Goal: Information Seeking & Learning: Learn about a topic

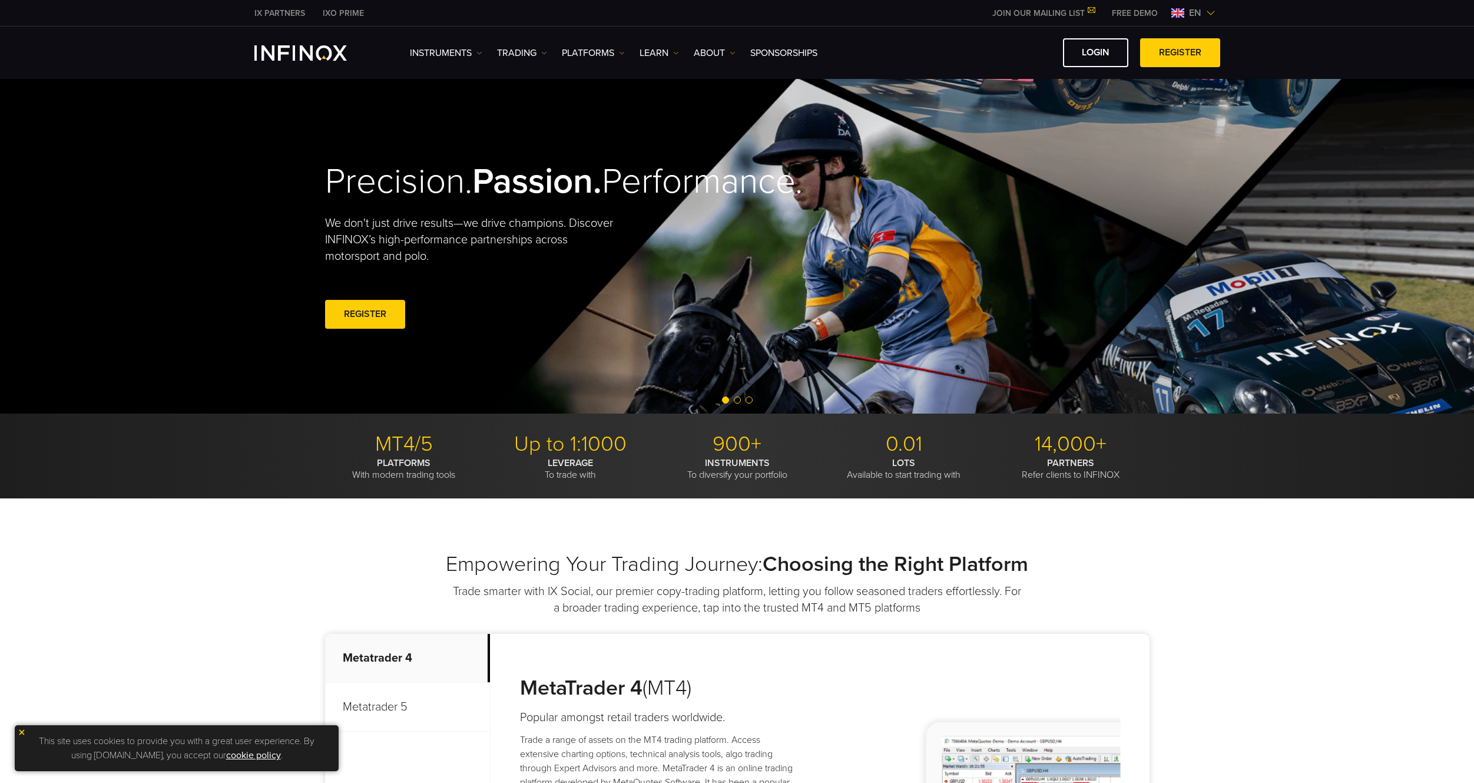
click at [605, 59] on link "PLATFORMS" at bounding box center [593, 53] width 63 height 14
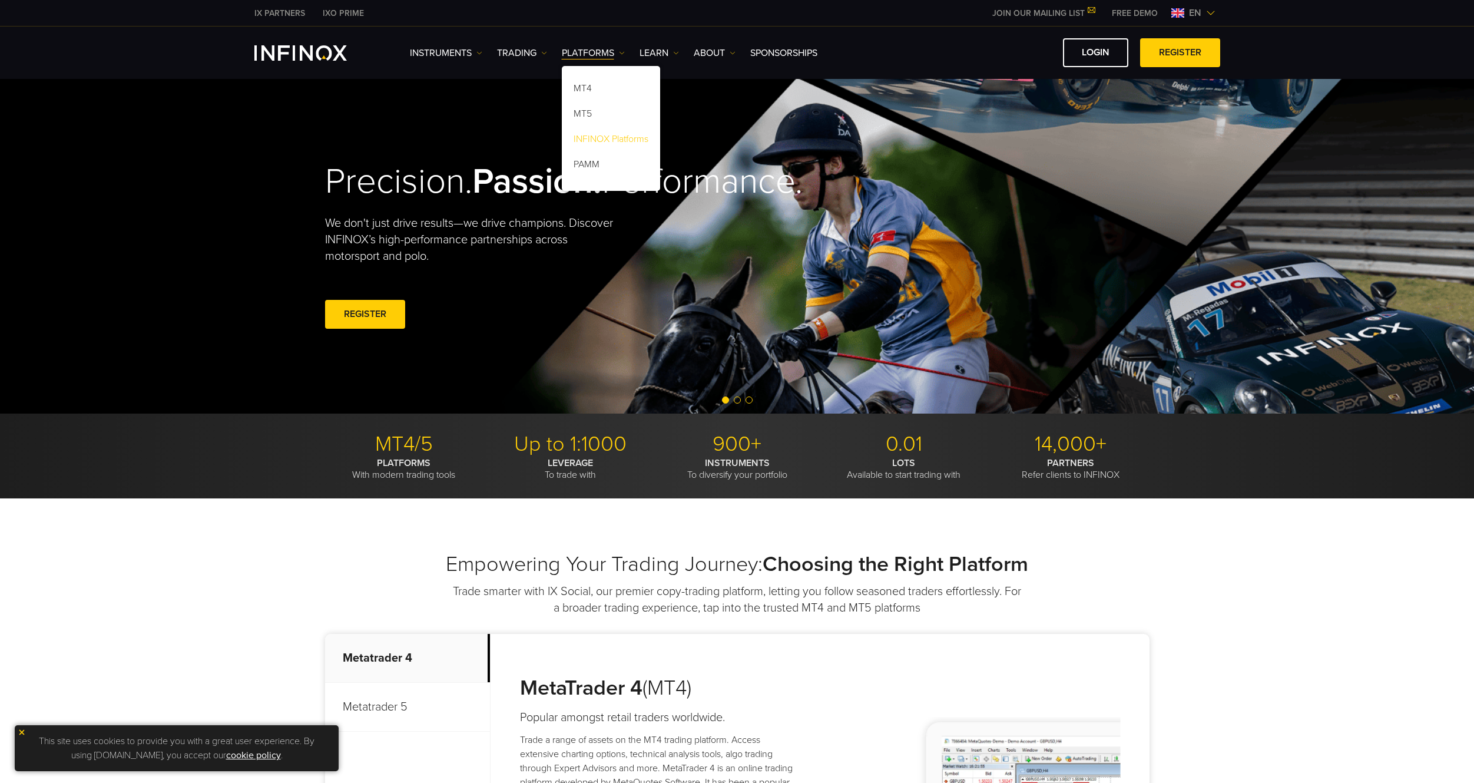
click at [634, 135] on link "INFINOX Platforms" at bounding box center [611, 140] width 98 height 25
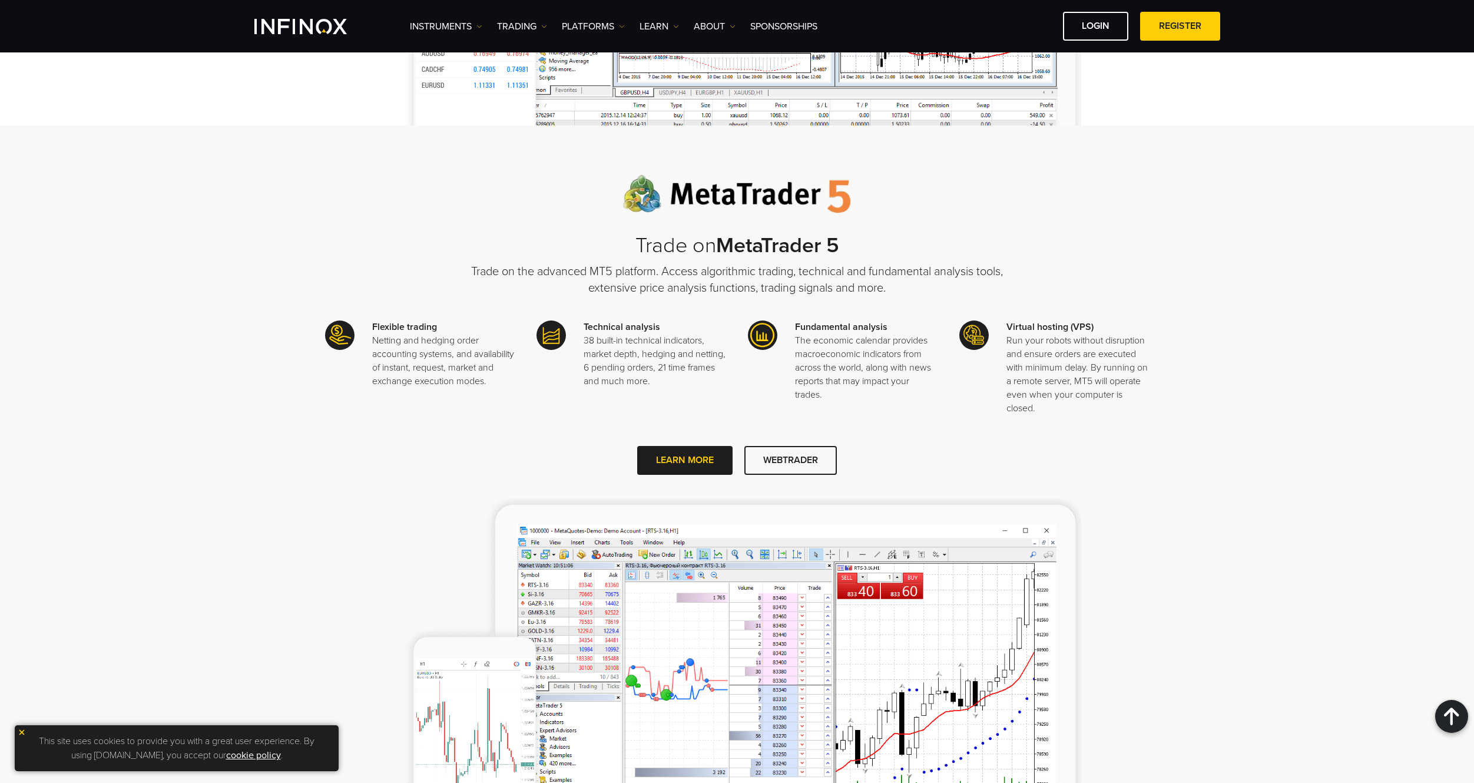
scroll to position [1355, 0]
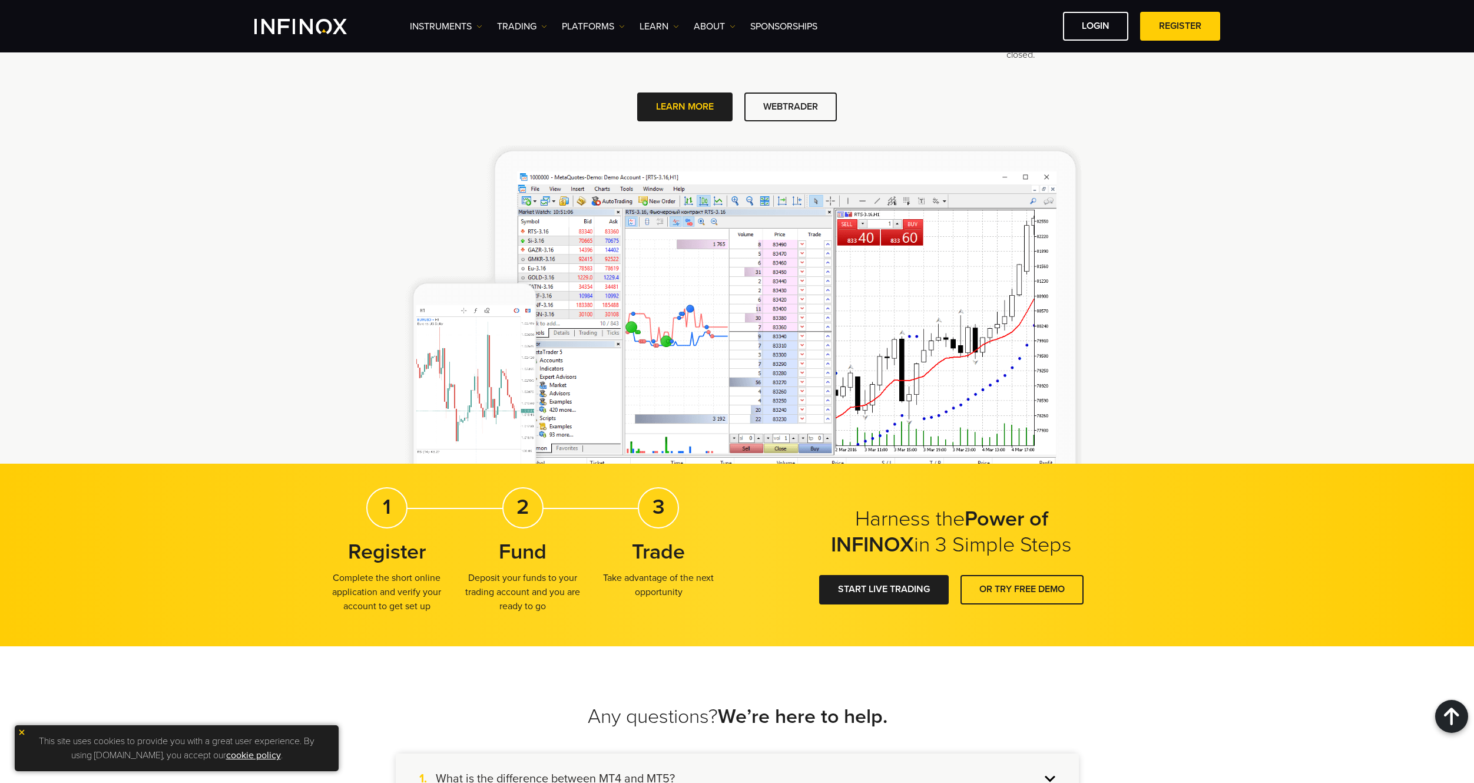
drag, startPoint x: 1214, startPoint y: 390, endPoint x: 1149, endPoint y: 468, distance: 101.2
drag, startPoint x: 1149, startPoint y: 468, endPoint x: 1107, endPoint y: 363, distance: 112.9
click at [1107, 363] on div "Trade on MetaTrader 5 Trade on the advanced MT5 platform. Access algorithmic tr…" at bounding box center [737, 143] width 825 height 642
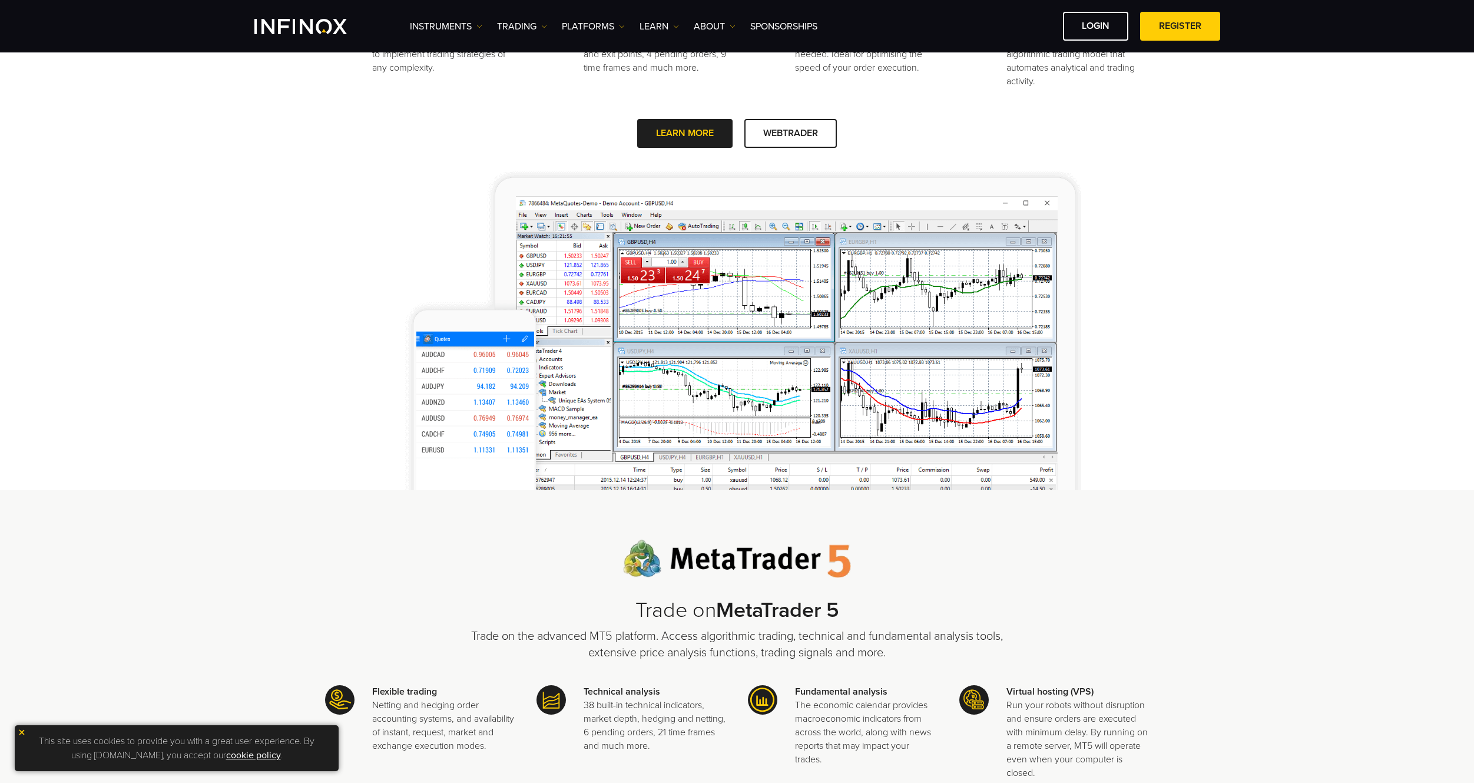
scroll to position [0, 0]
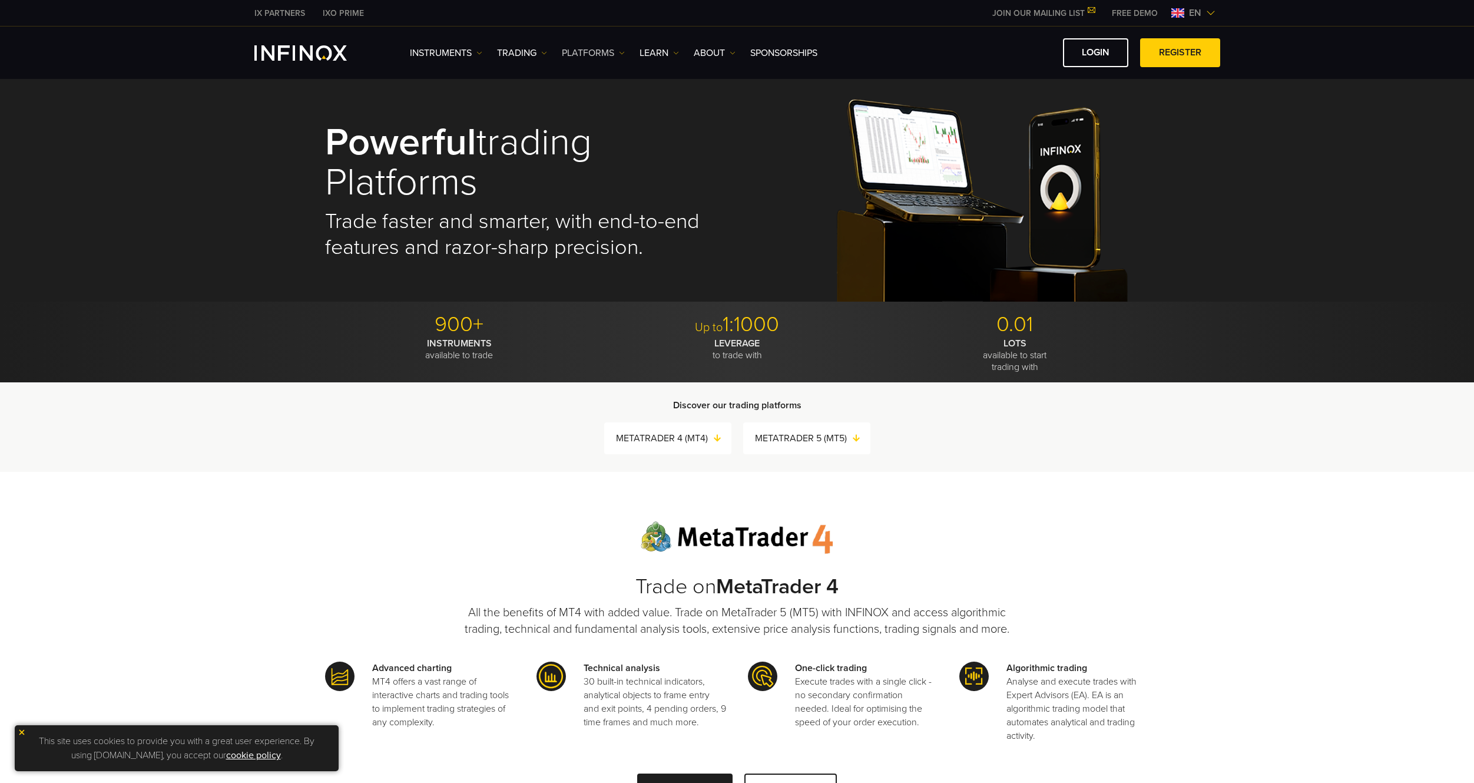
click at [608, 52] on link "PLATFORMS" at bounding box center [593, 53] width 63 height 14
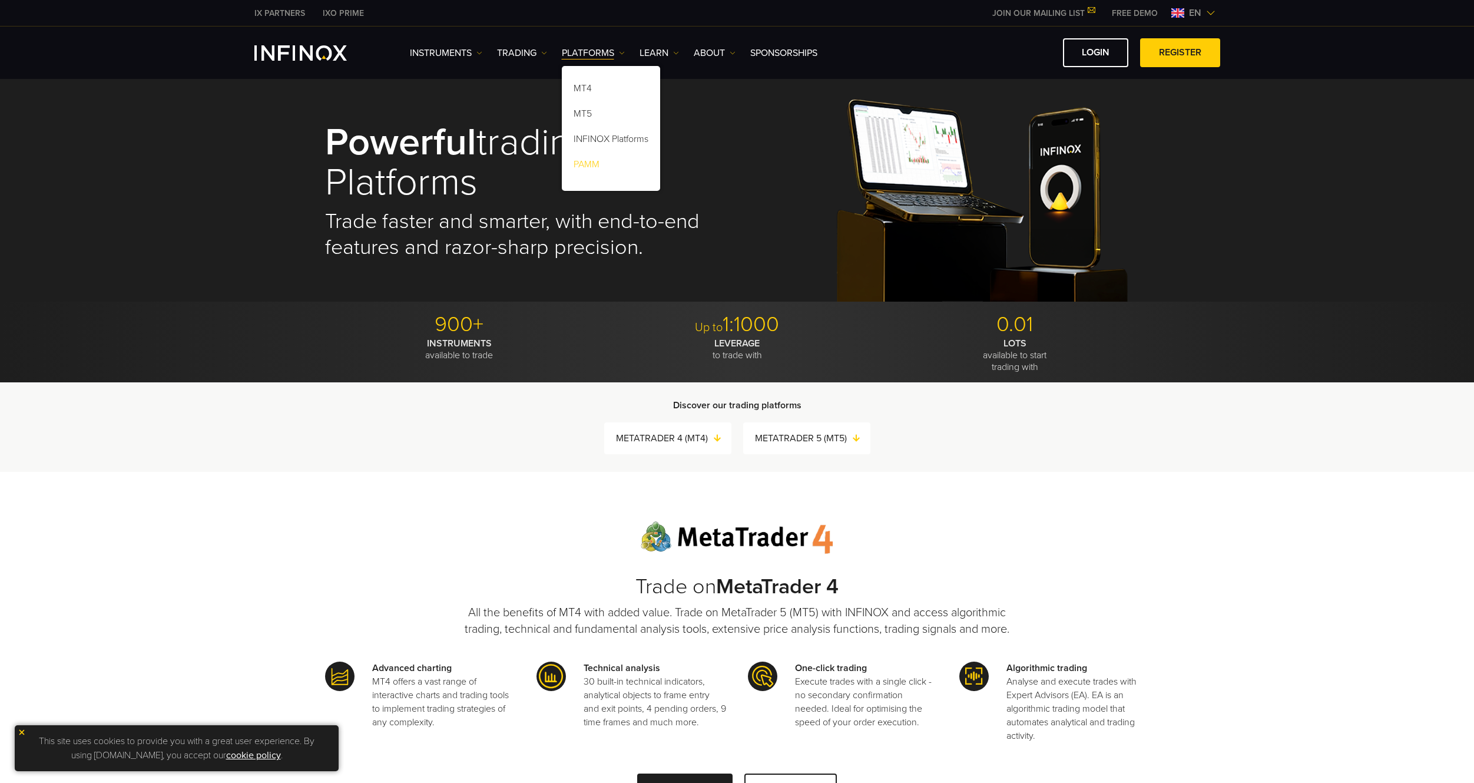
click at [600, 163] on link "PAMM" at bounding box center [611, 166] width 98 height 25
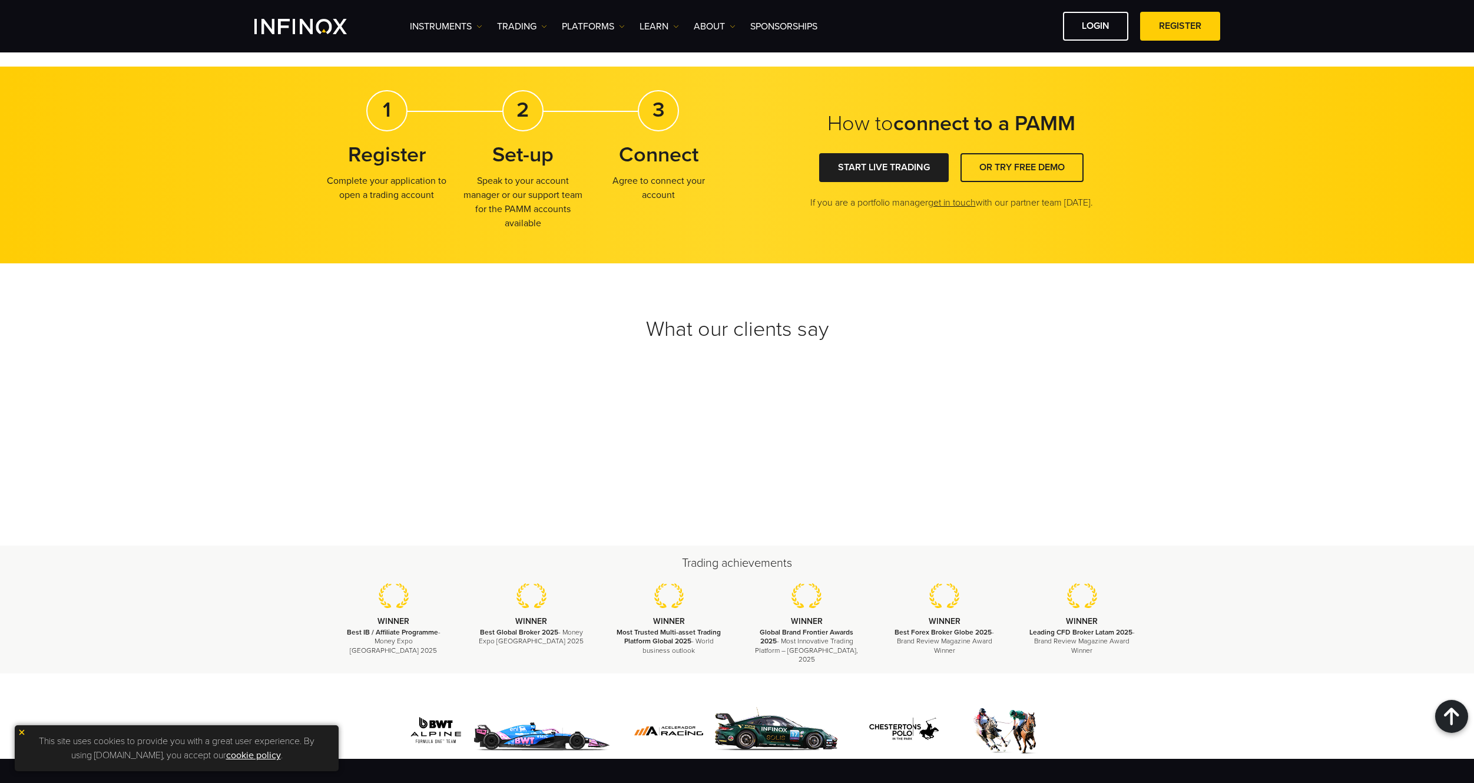
scroll to position [2356, 0]
